Goal: Use online tool/utility: Utilize a website feature to perform a specific function

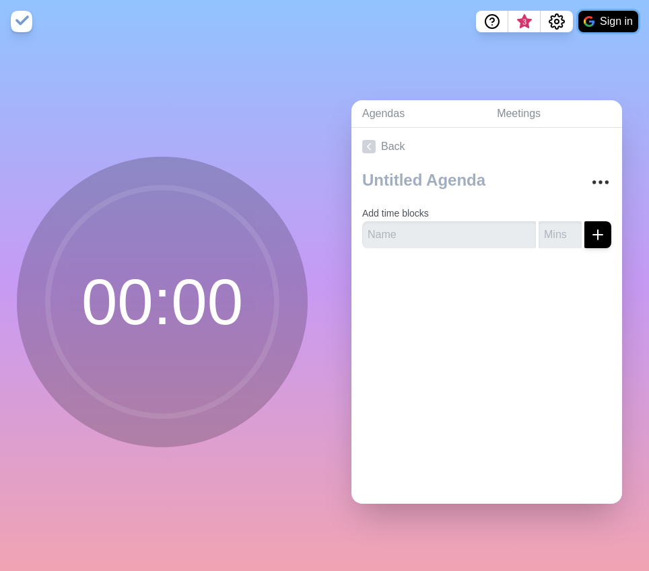
click at [605, 17] on button "Sign in" at bounding box center [608, 22] width 60 height 22
click at [378, 137] on link "Back" at bounding box center [486, 147] width 271 height 38
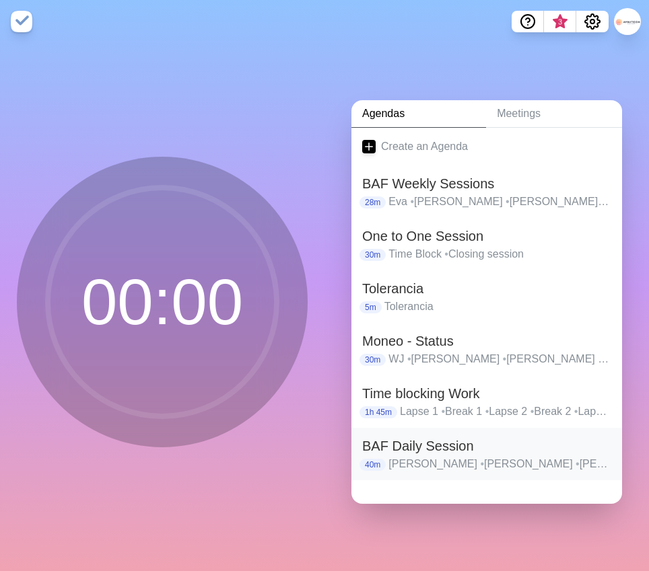
click at [438, 448] on h2 "BAF Daily Session" at bounding box center [486, 446] width 249 height 20
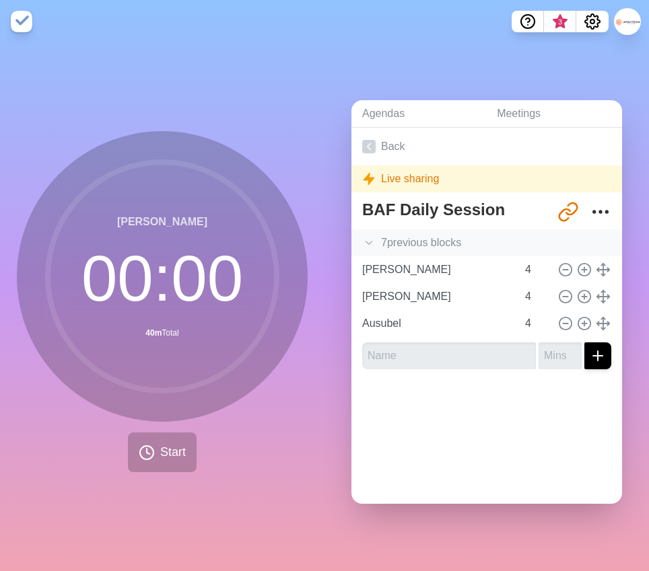
click at [450, 232] on div "7 previous block s" at bounding box center [486, 243] width 271 height 27
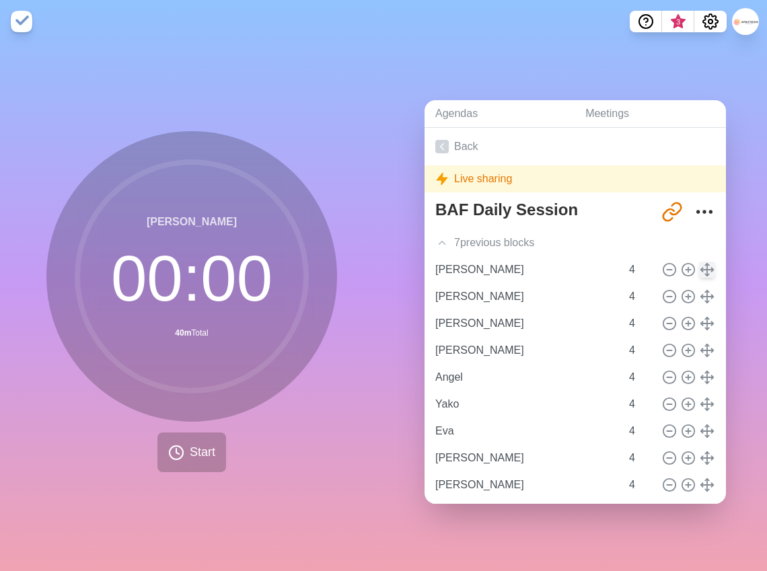
scroll to position [64, 0]
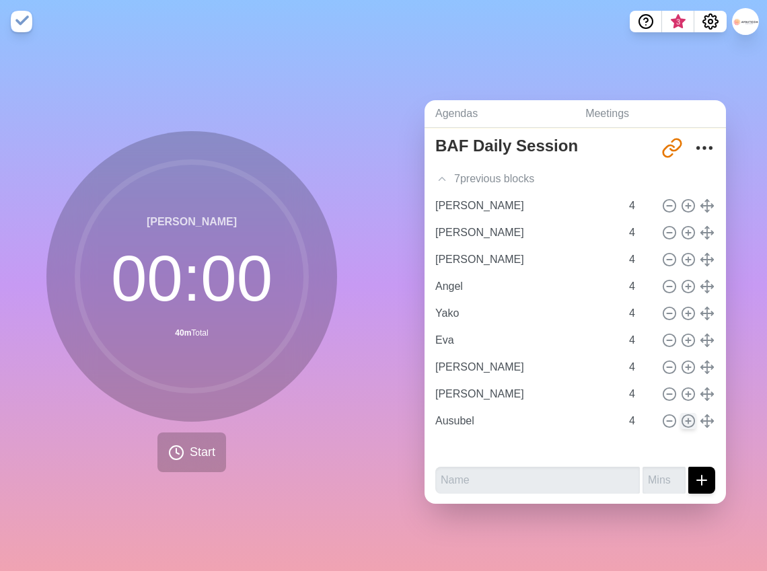
type input "[PERSON_NAME]"
type input "Angel"
type input "Yako"
type input "Eva"
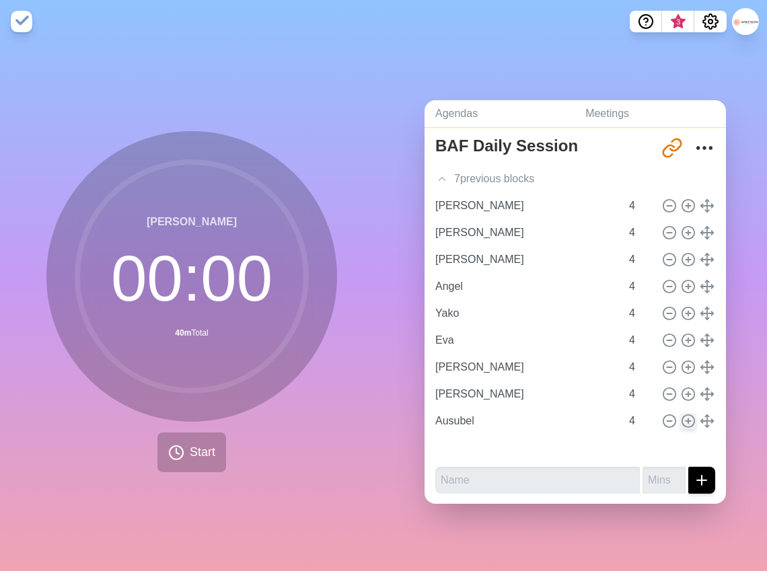
type input "[PERSON_NAME]"
type input "Ausubel"
type input "[PERSON_NAME]"
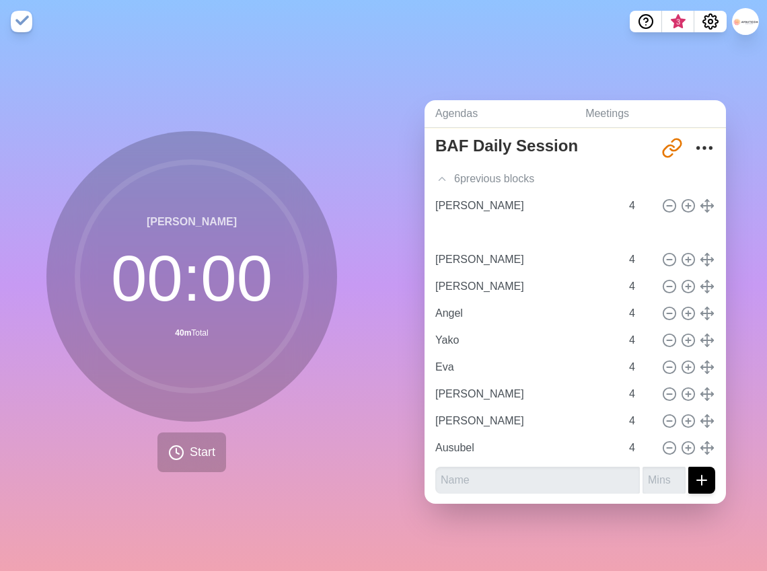
type input "[PERSON_NAME]"
type input "Angel"
type input "Yako"
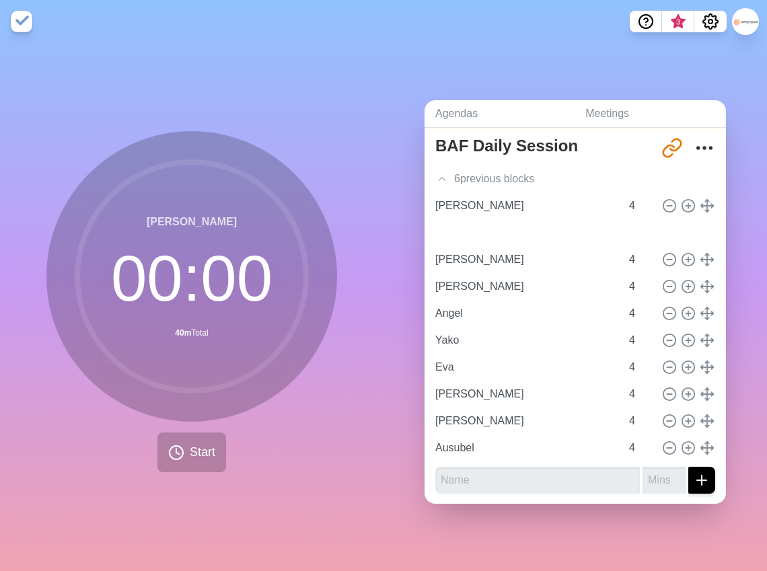
type input "Eva"
type input "[PERSON_NAME]"
type input "Ausubel"
click at [648, 252] on div at bounding box center [687, 260] width 57 height 16
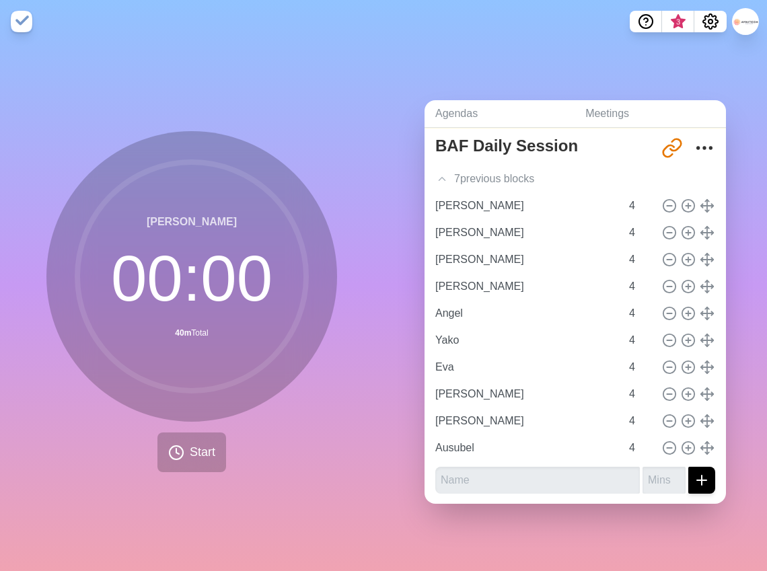
click at [648, 225] on div at bounding box center [687, 233] width 57 height 16
type input "[PERSON_NAME]"
type input "Angel"
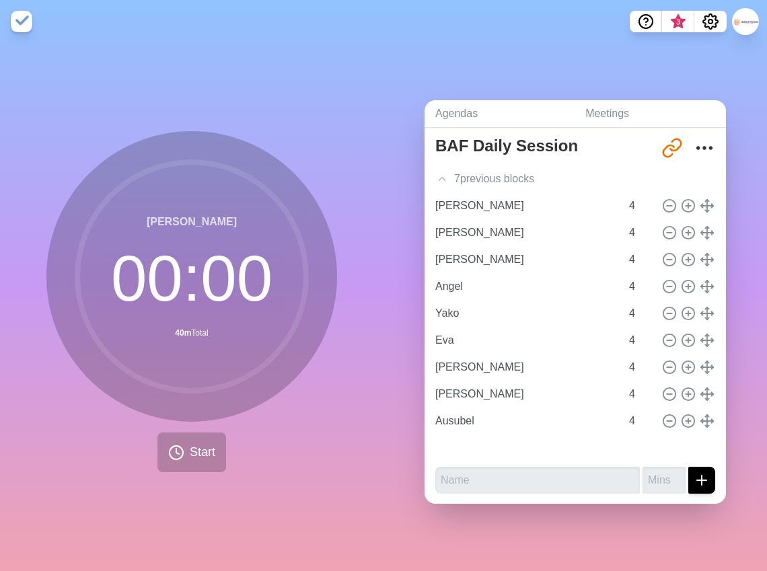
type input "Yako"
type input "Eva"
type input "[PERSON_NAME]"
type input "Ausubel"
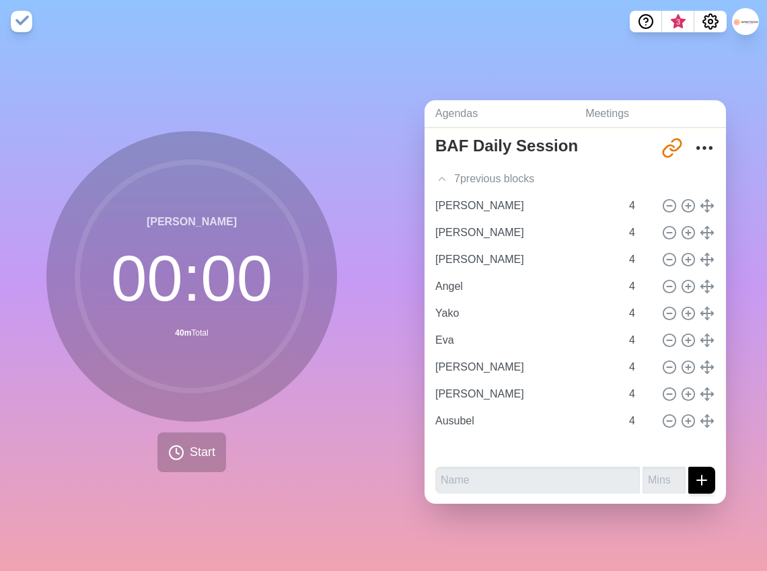
type input "[PERSON_NAME]"
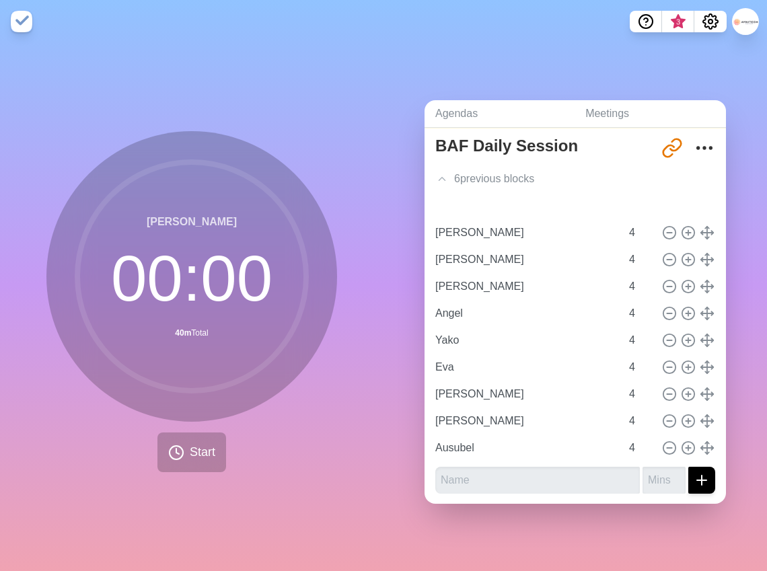
type input "[PERSON_NAME]"
type input "Angel"
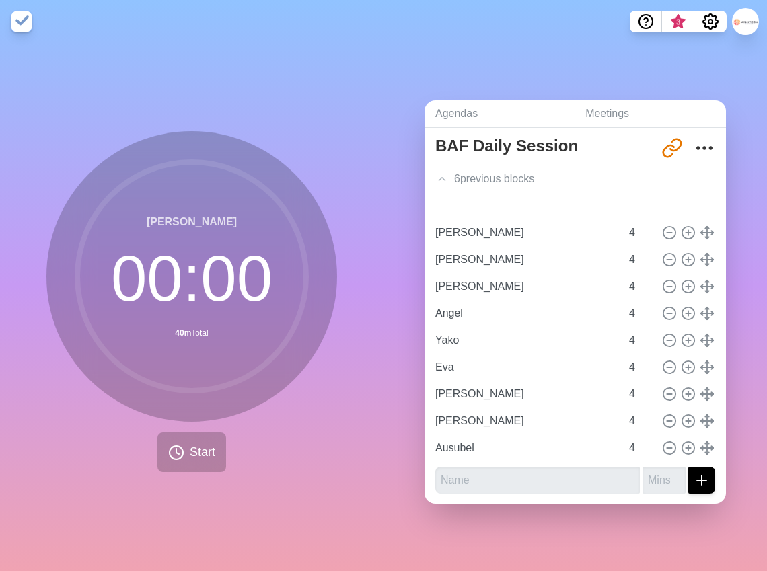
type input "Yako"
type input "Eva"
type input "[PERSON_NAME]"
type input "Ausubel"
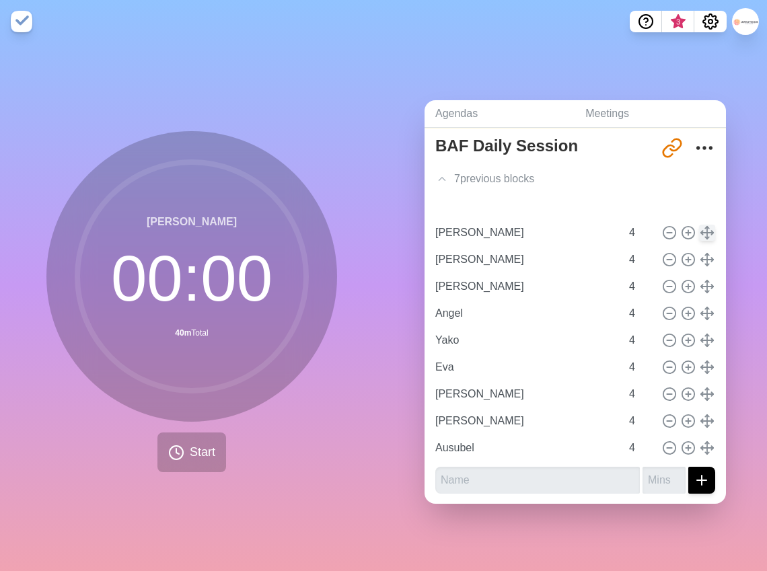
type input "[PERSON_NAME]"
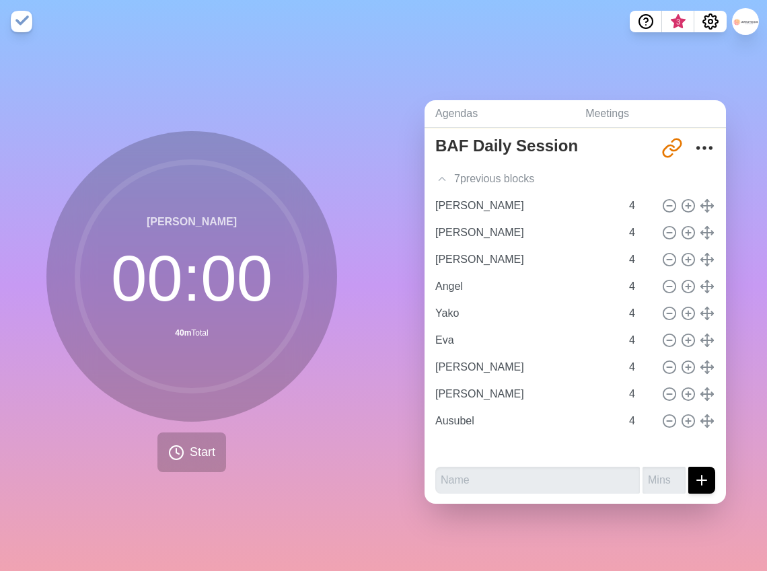
type input "[PERSON_NAME]"
type input "Angel"
type input "Yako"
type input "Eva"
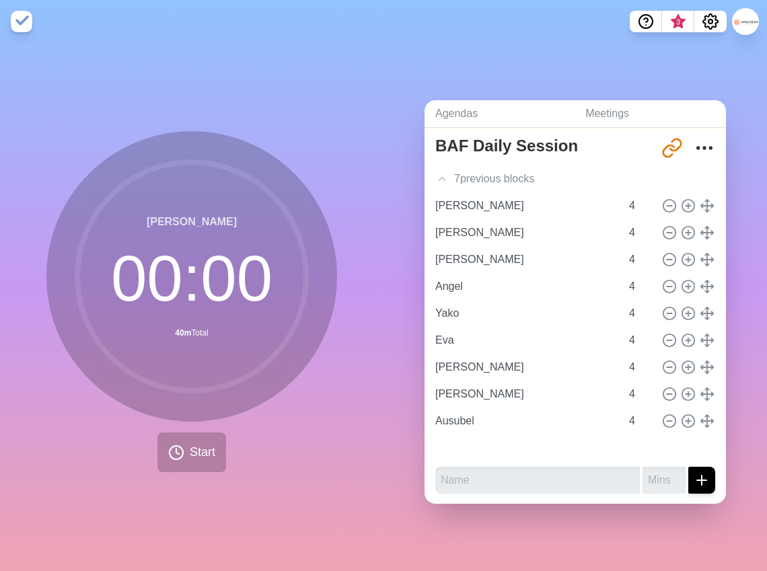
type input "[PERSON_NAME]"
type input "Ausubel"
type input "[PERSON_NAME]"
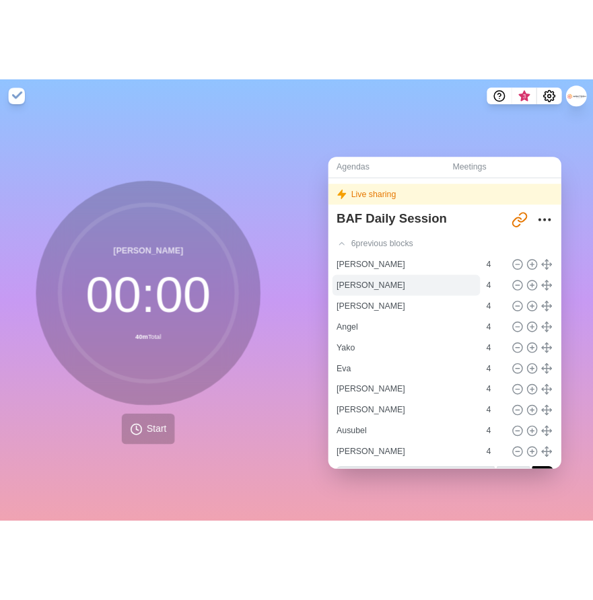
scroll to position [0, 0]
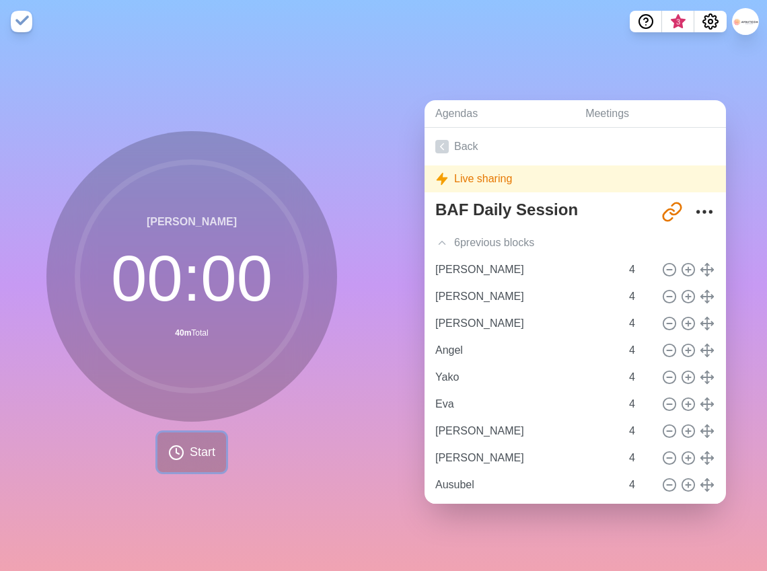
click at [190, 444] on span "Start" at bounding box center [203, 453] width 26 height 18
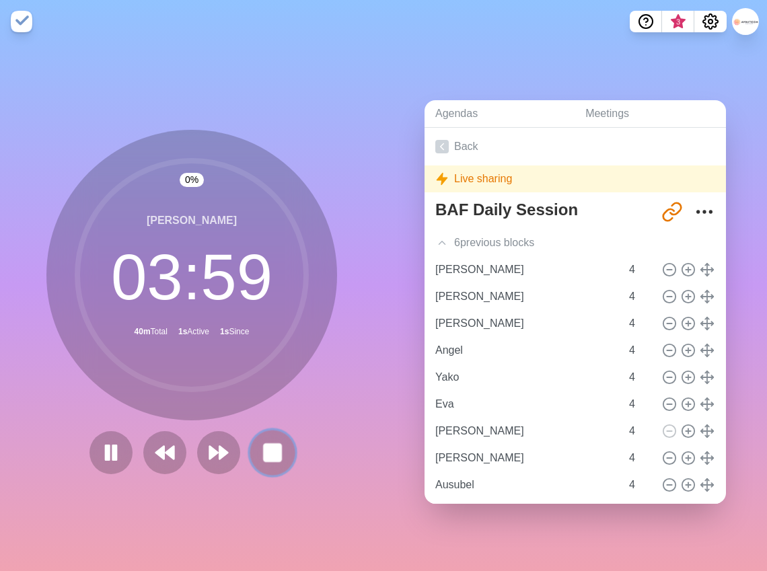
click at [272, 444] on rect at bounding box center [272, 452] width 17 height 17
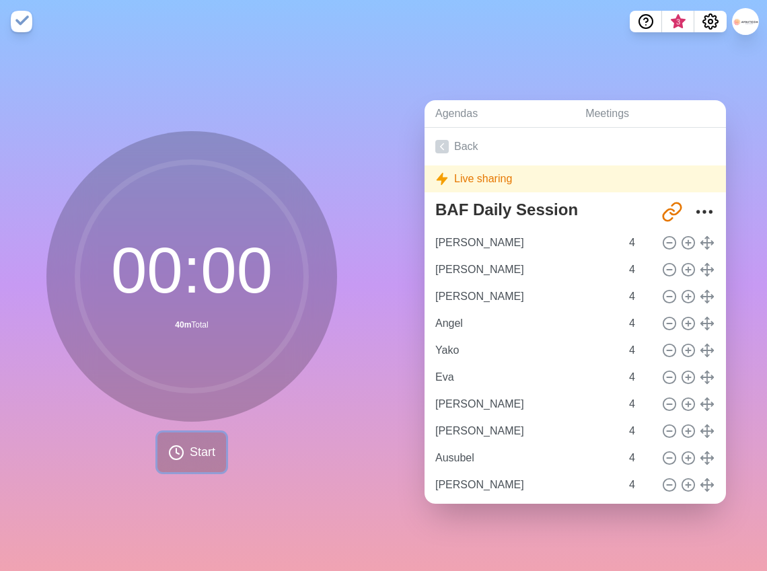
click at [190, 444] on span "Start" at bounding box center [203, 453] width 26 height 18
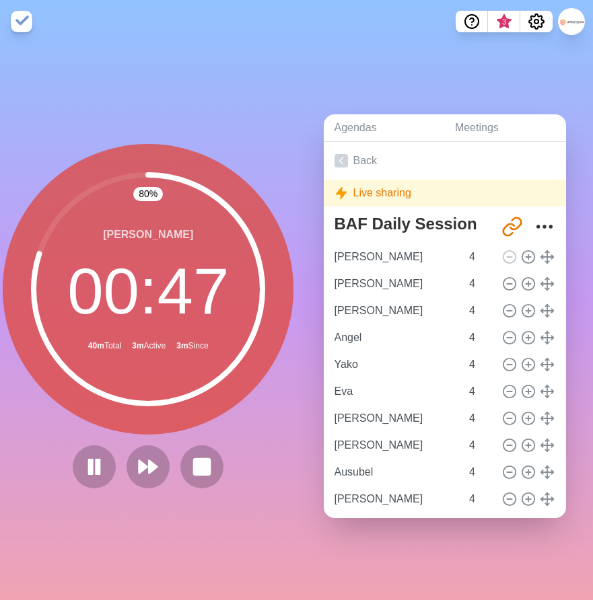
click at [199, 429] on div "[PERSON_NAME] 00 : 47 40m Total 3m Active 3m Since" at bounding box center [148, 289] width 291 height 291
click at [142, 462] on polygon at bounding box center [143, 466] width 9 height 13
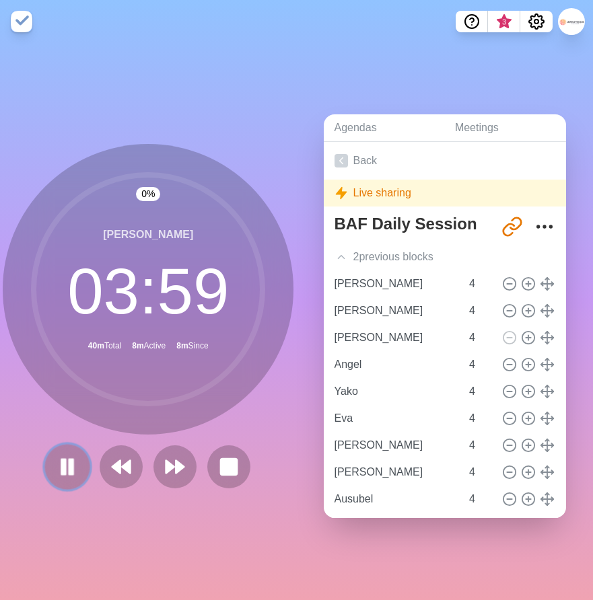
click at [69, 462] on rect at bounding box center [71, 467] width 4 height 15
click at [76, 427] on div "[PERSON_NAME] 03 : 59 40m Total 8m Active 9m Since" at bounding box center [148, 289] width 291 height 291
click at [63, 459] on polygon at bounding box center [67, 466] width 13 height 17
click at [62, 467] on rect at bounding box center [64, 467] width 4 height 15
click at [50, 459] on button at bounding box center [67, 466] width 45 height 45
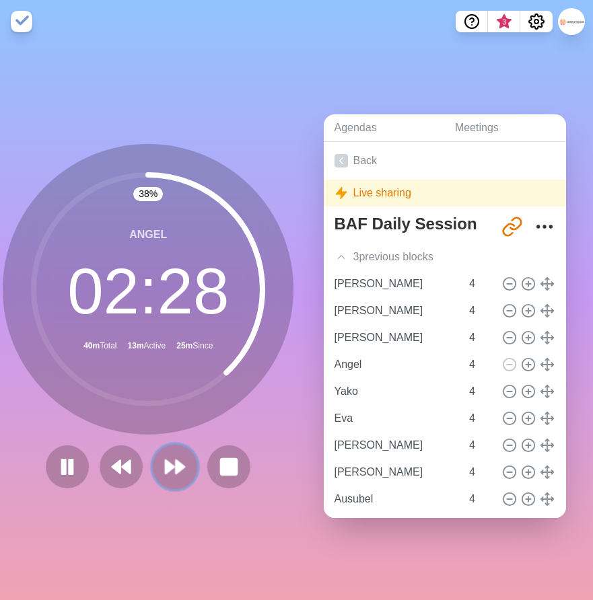
click at [173, 471] on icon at bounding box center [175, 467] width 23 height 23
click at [170, 461] on icon at bounding box center [175, 467] width 23 height 23
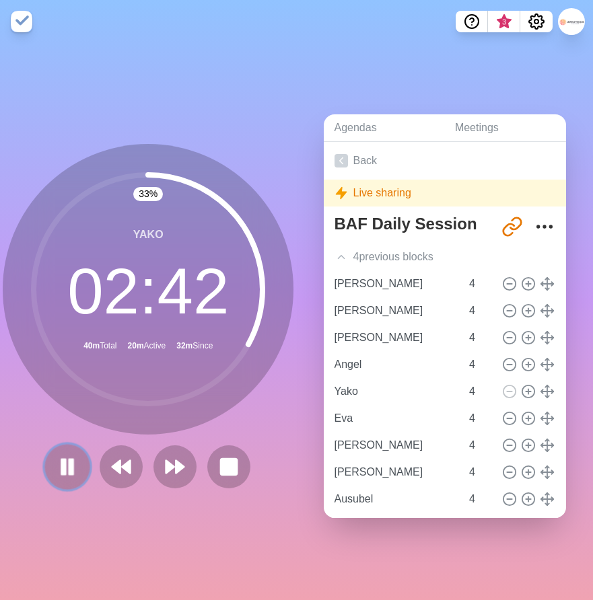
click at [62, 465] on rect at bounding box center [64, 467] width 4 height 15
click at [61, 463] on polygon at bounding box center [67, 466] width 13 height 17
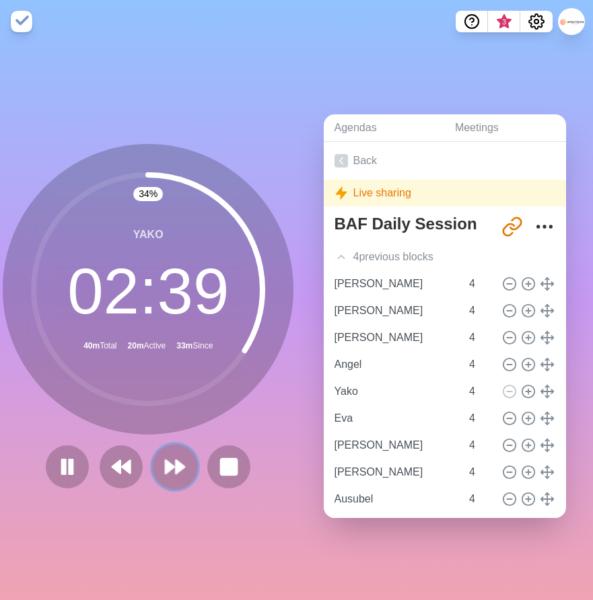
click at [166, 466] on polygon at bounding box center [170, 466] width 9 height 13
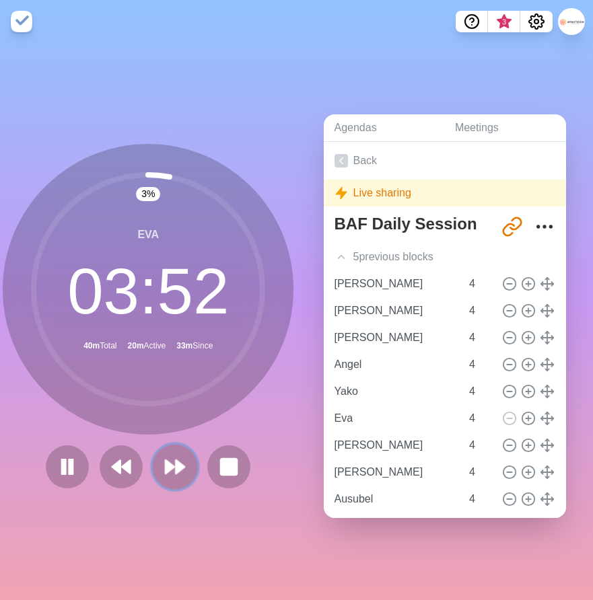
click at [169, 460] on icon at bounding box center [175, 467] width 23 height 23
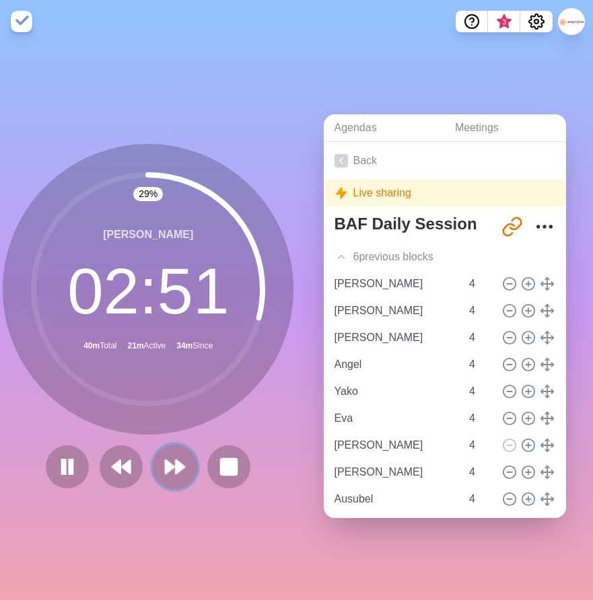
click at [165, 458] on icon at bounding box center [175, 467] width 23 height 23
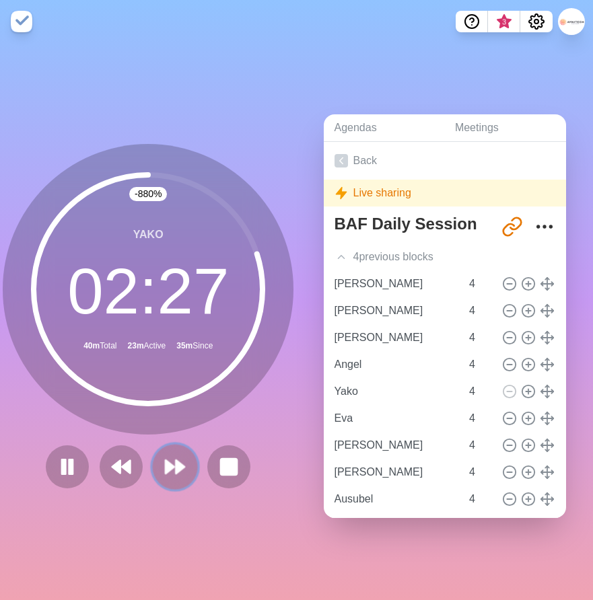
click at [166, 463] on polygon at bounding box center [170, 466] width 9 height 13
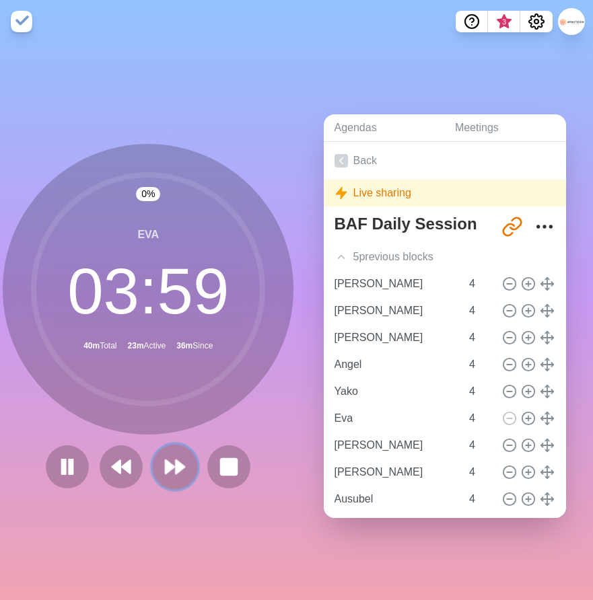
click at [166, 463] on polygon at bounding box center [170, 466] width 9 height 13
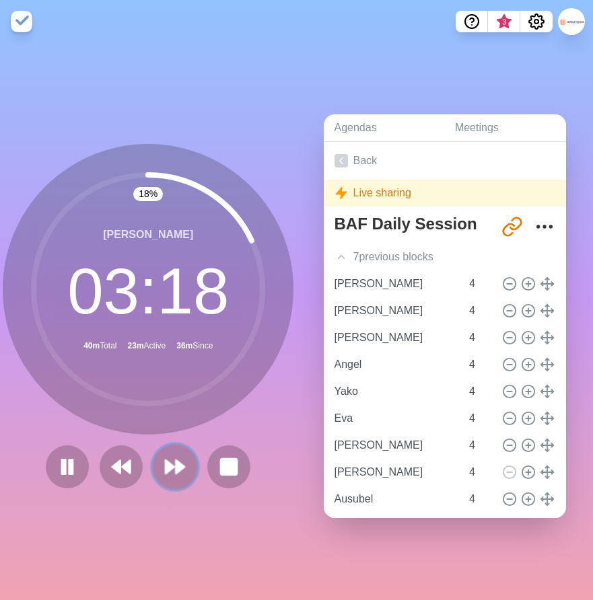
click at [176, 460] on polygon at bounding box center [180, 466] width 9 height 13
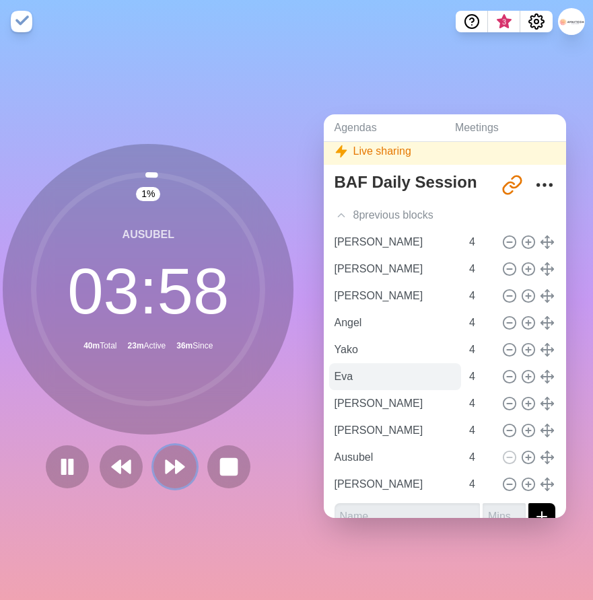
scroll to position [64, 0]
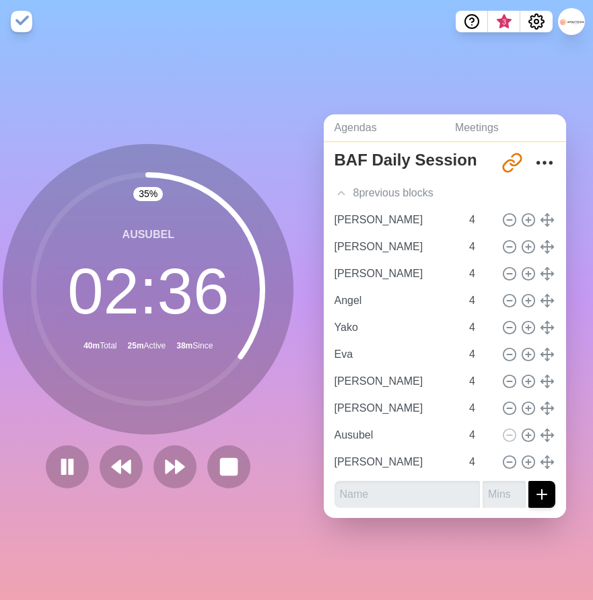
click at [285, 488] on div "35 % Ausubel 02 : 36 40m Total 25m Active 38m Since" at bounding box center [148, 321] width 297 height 557
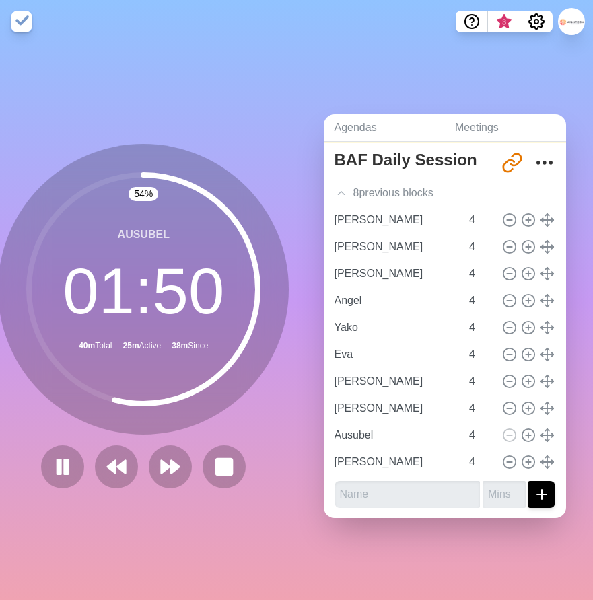
scroll to position [0, 0]
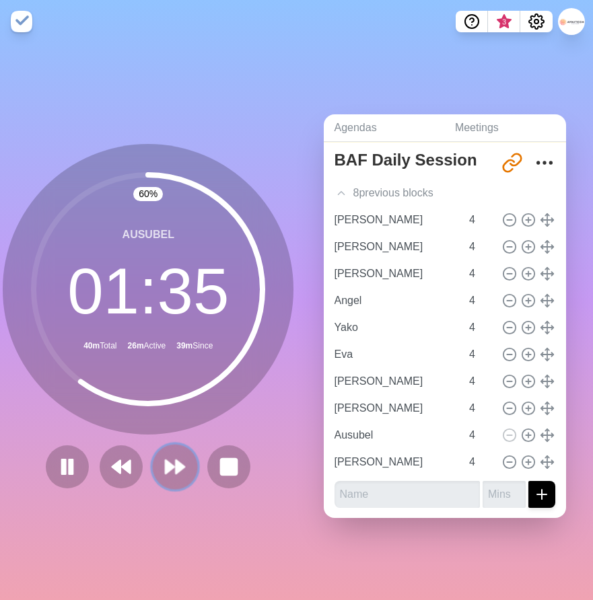
click at [168, 466] on icon at bounding box center [175, 467] width 23 height 23
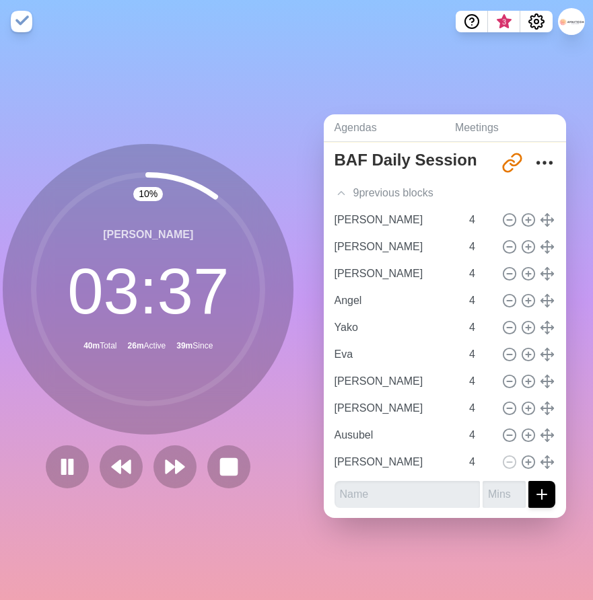
click at [332, 528] on div "Agendas Meetings Back Live sharing BAF Daily Session [URL][DOMAIN_NAME] 9 previ…" at bounding box center [445, 321] width 297 height 557
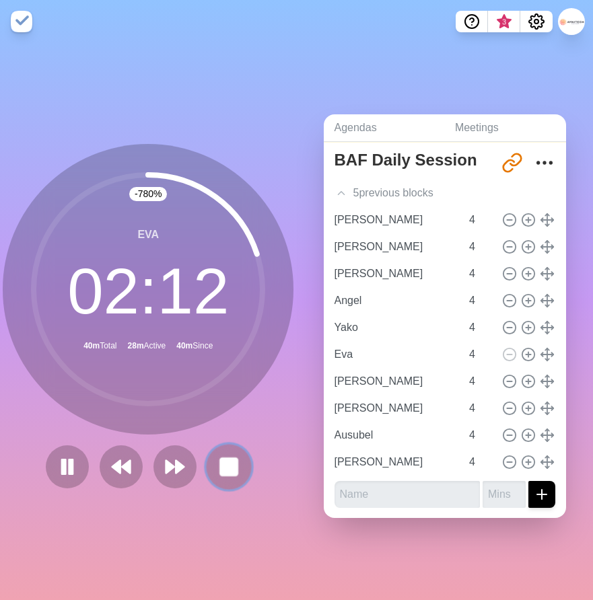
click at [221, 461] on rect at bounding box center [229, 466] width 17 height 17
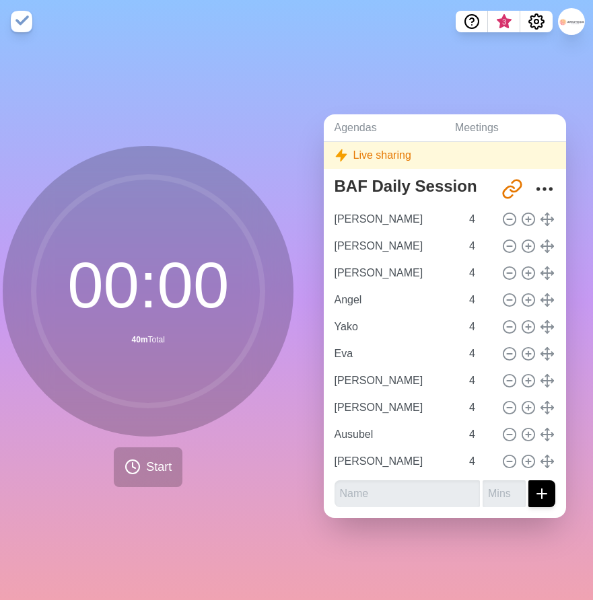
scroll to position [37, 0]
